Goal: Navigation & Orientation: Find specific page/section

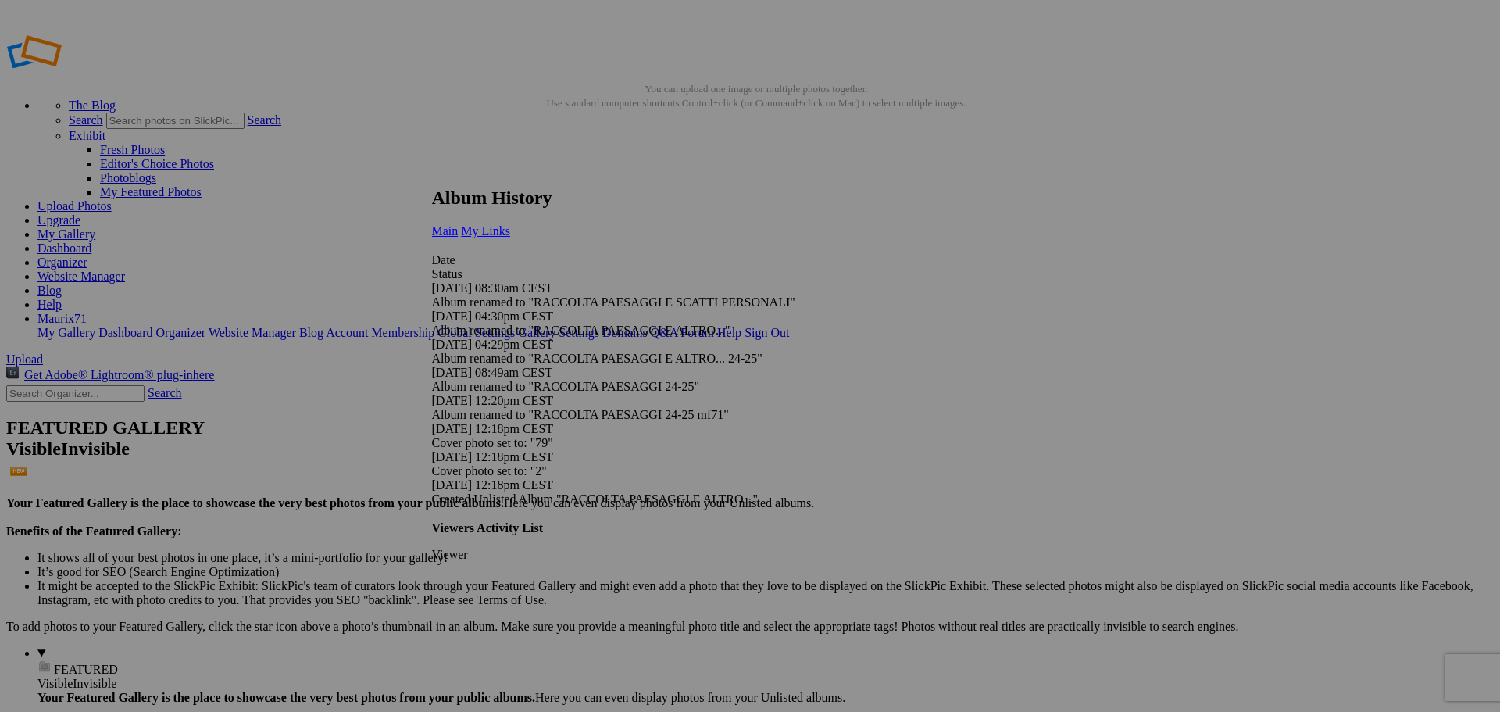
click at [510, 224] on span "My Links" at bounding box center [485, 230] width 49 height 13
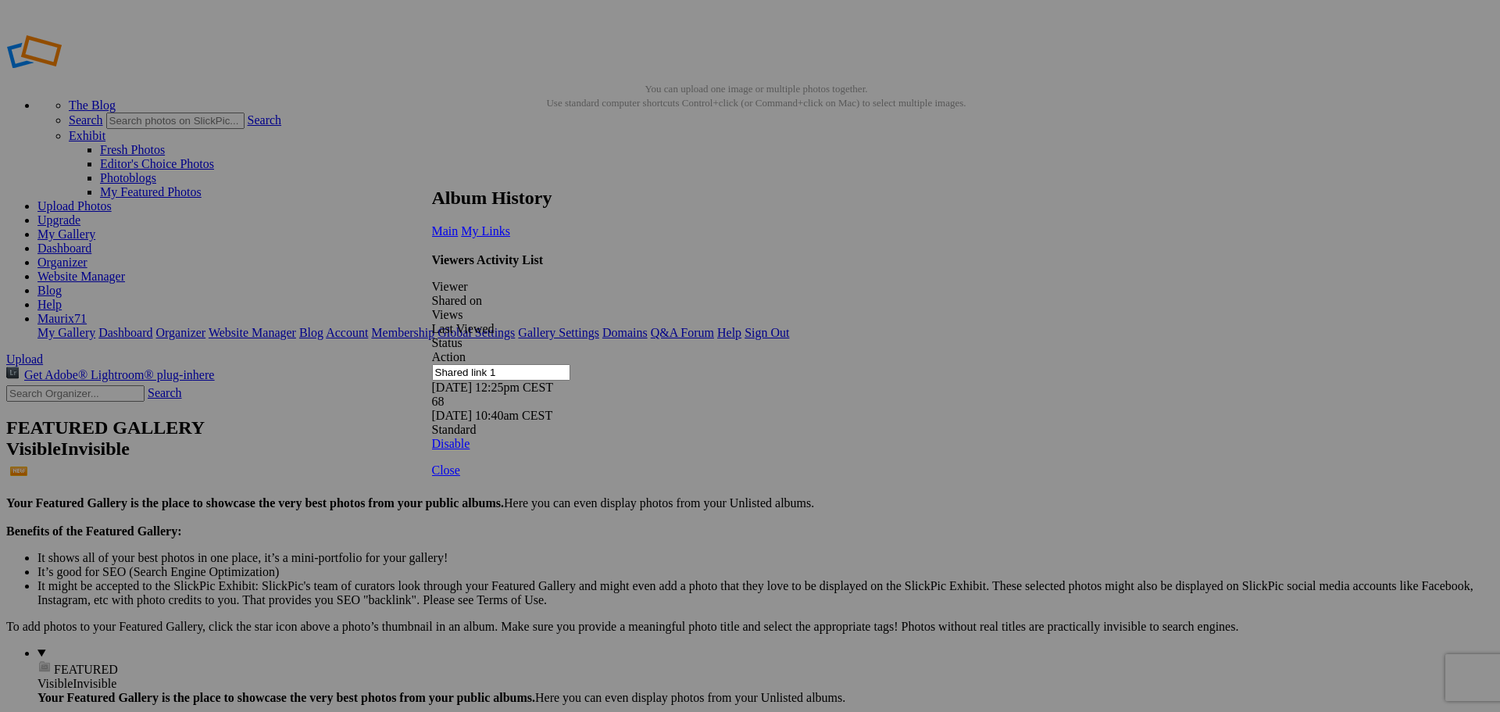
click at [432, 173] on link at bounding box center [432, 173] width 0 height 0
